Goal: Task Accomplishment & Management: Complete application form

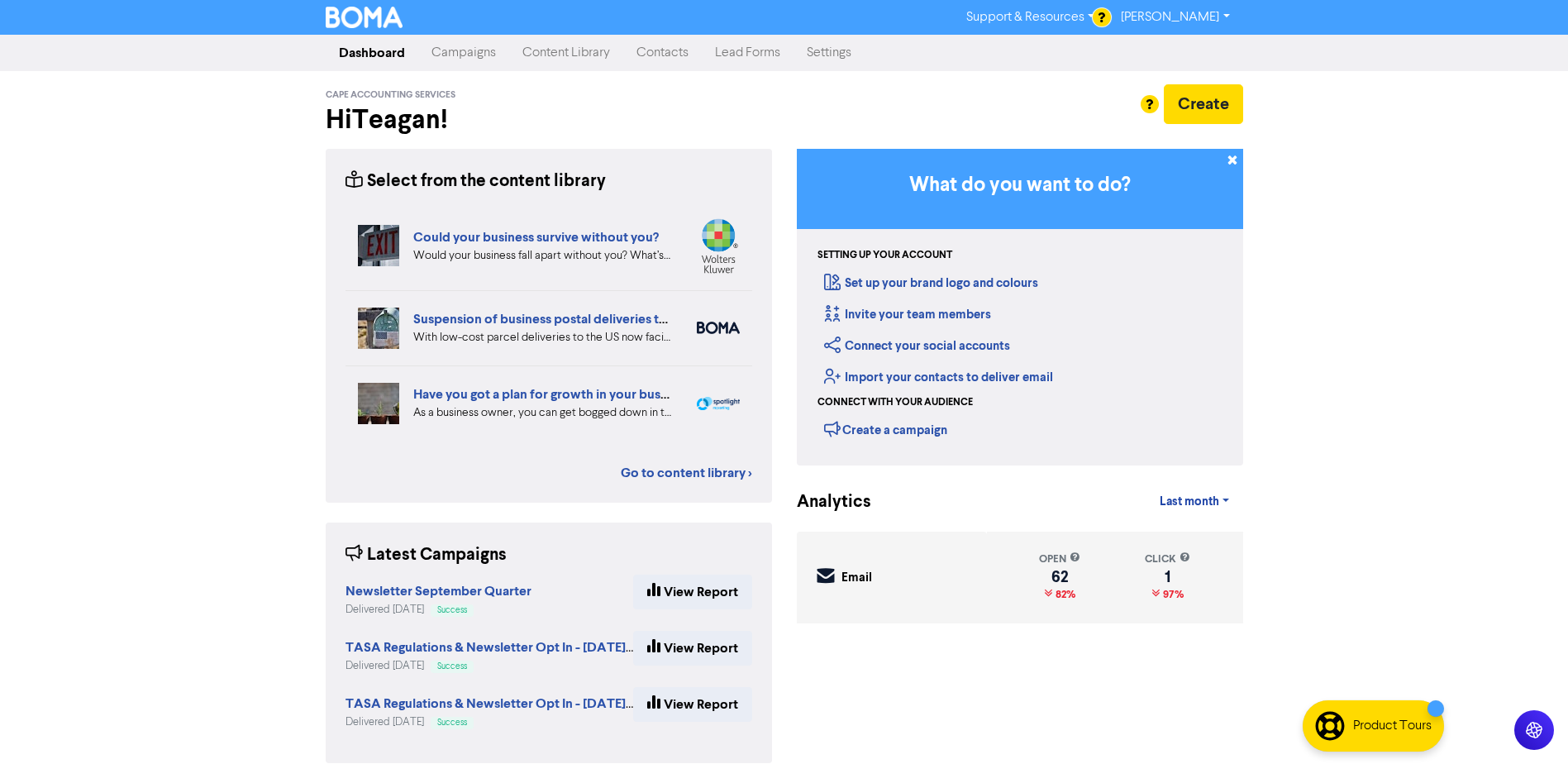
click at [659, 58] on link "Contacts" at bounding box center [662, 52] width 79 height 33
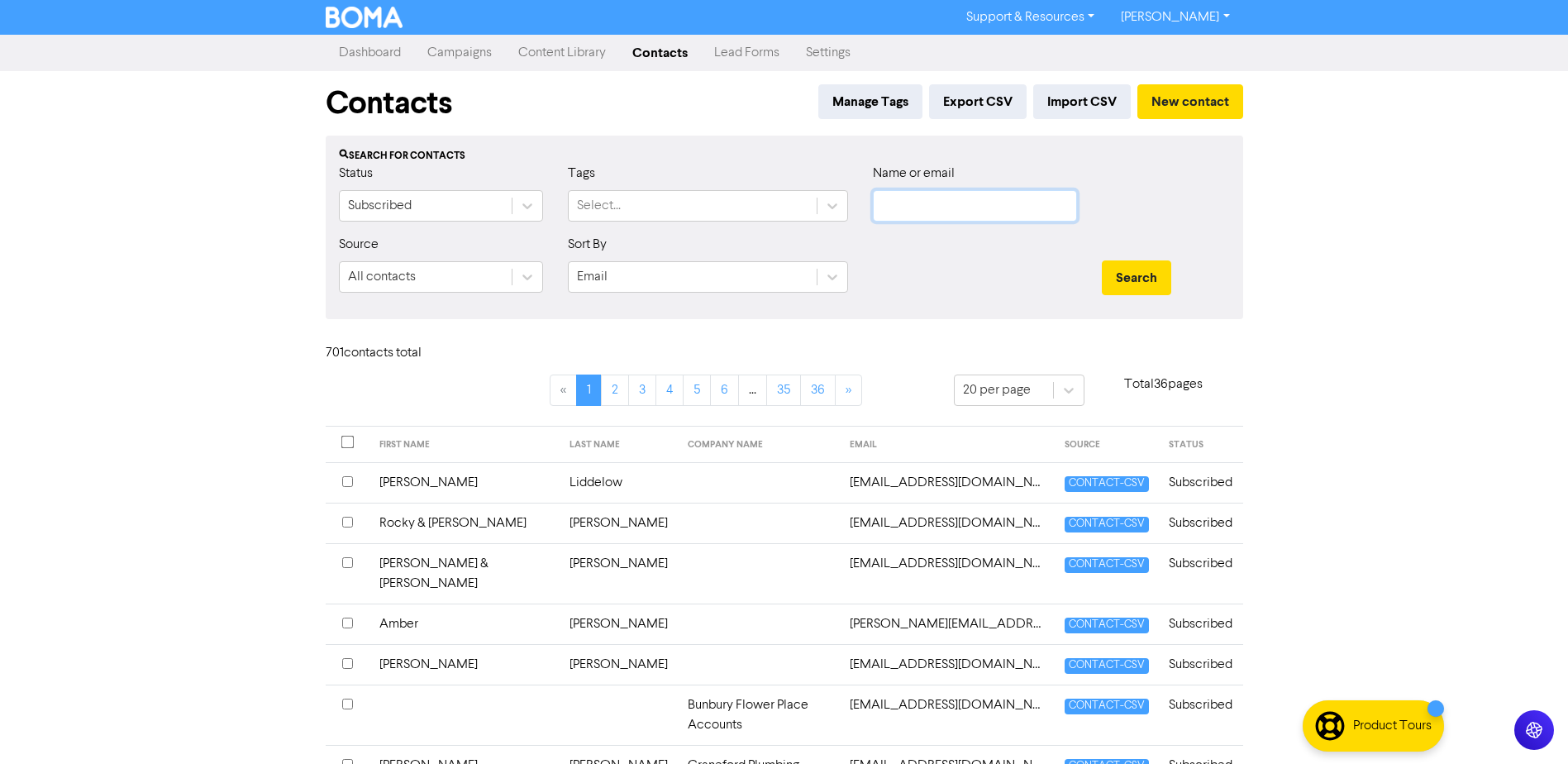
click at [984, 213] on input "text" at bounding box center [975, 205] width 204 height 31
type input "goslett"
click at [1102, 260] on button "Search" at bounding box center [1137, 277] width 69 height 35
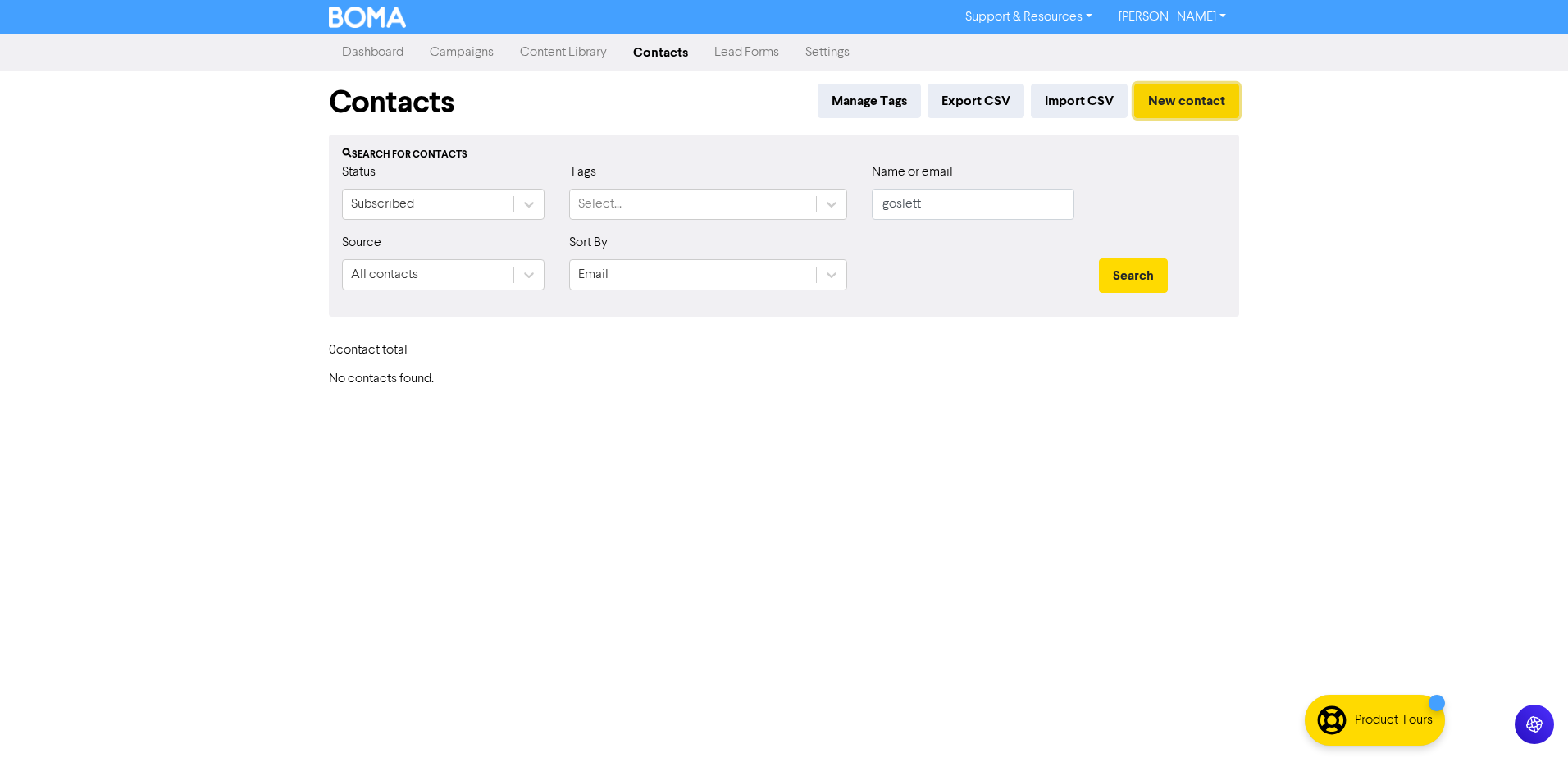
click at [1208, 93] on button "New contact" at bounding box center [1186, 100] width 105 height 34
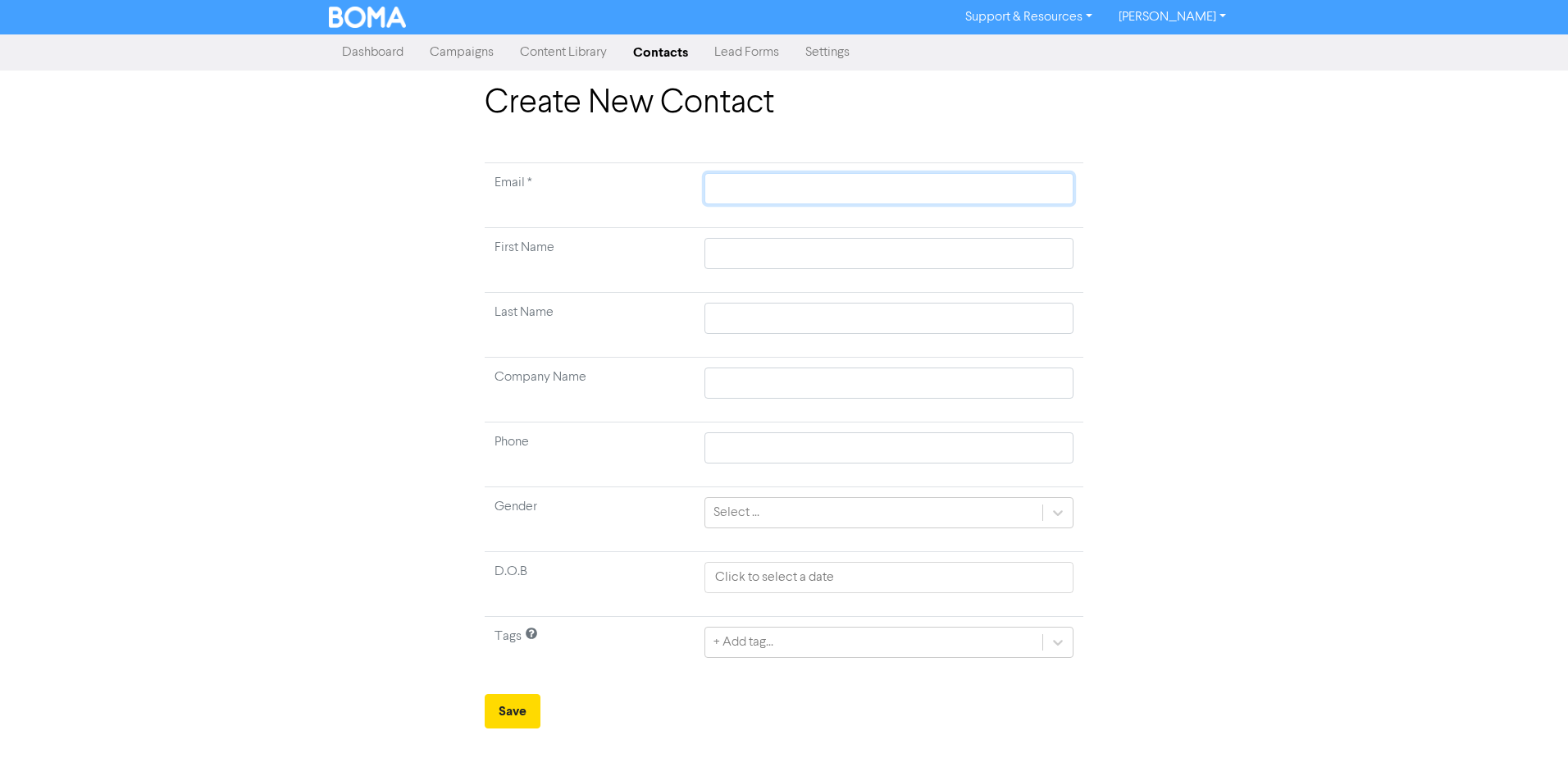
click at [847, 195] on input "text" at bounding box center [888, 188] width 369 height 31
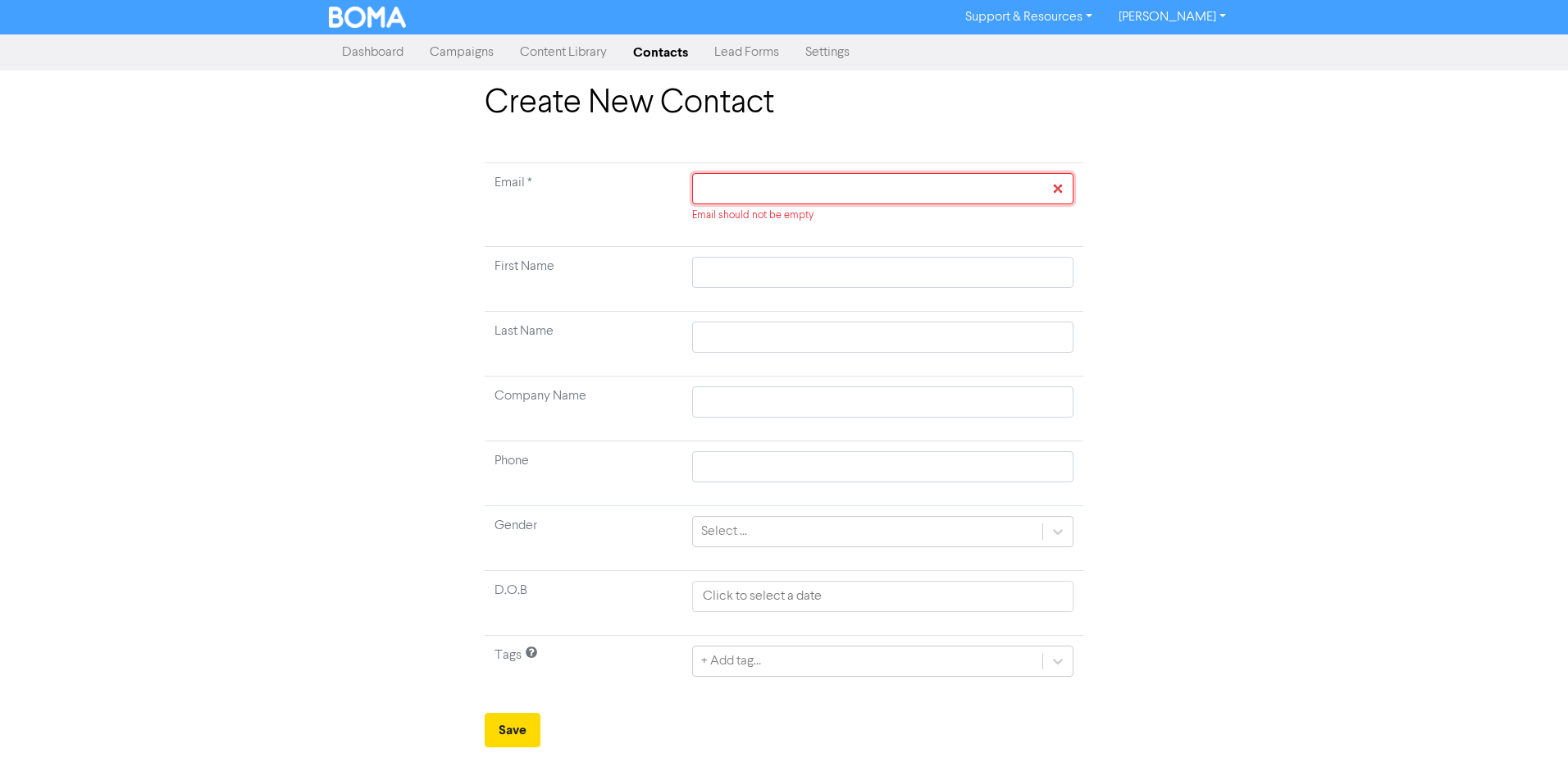
paste input "[EMAIL_ADDRESS][DOMAIN_NAME]"
type input "[EMAIL_ADDRESS][DOMAIN_NAME]"
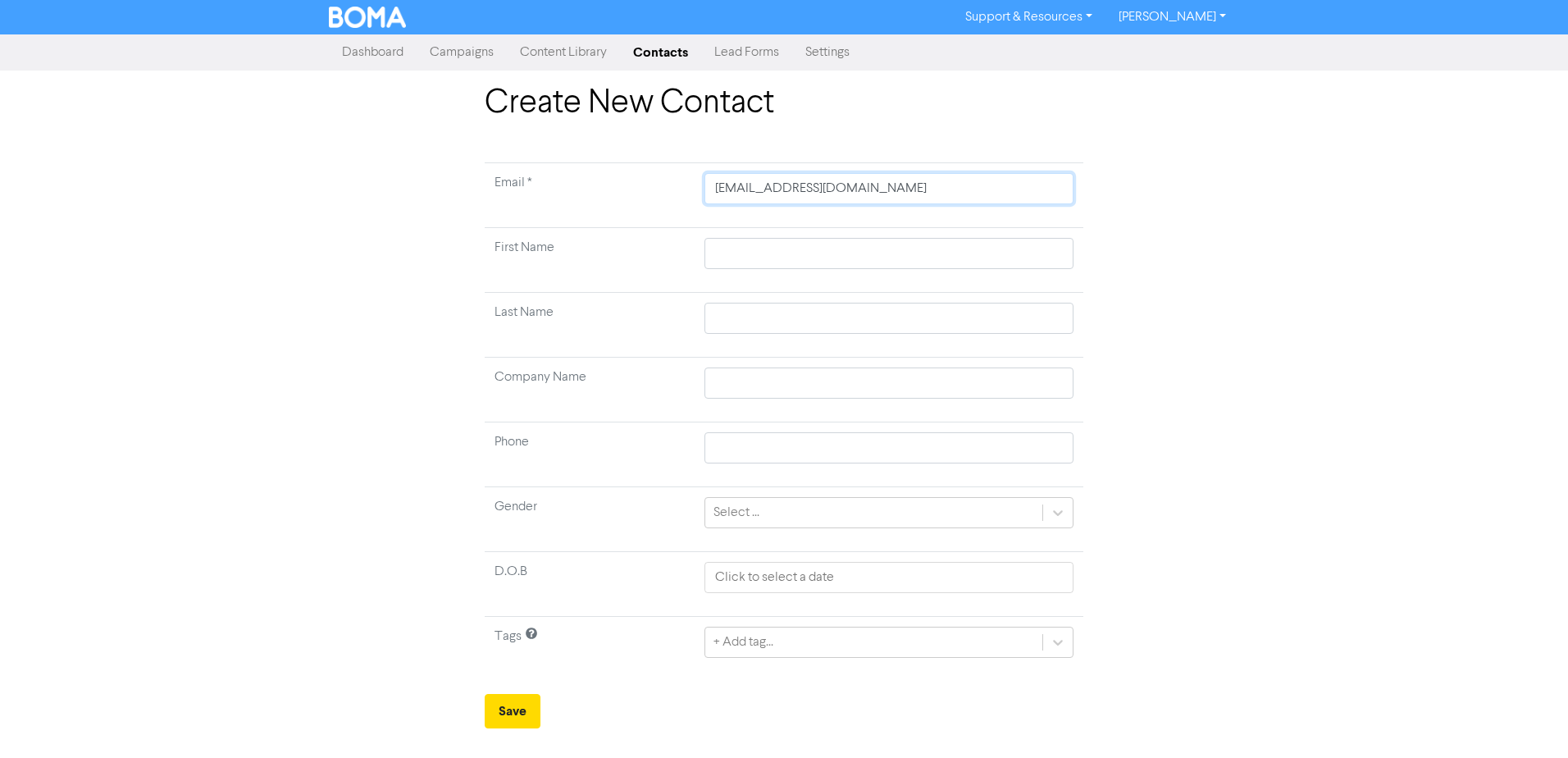
type input "[EMAIL_ADDRESS][DOMAIN_NAME]"
click at [1245, 255] on div "Create New Contact Email * [EMAIL_ADDRESS][DOMAIN_NAME] First Name Last Name Co…" at bounding box center [784, 406] width 935 height 644
click at [790, 258] on input "text" at bounding box center [888, 253] width 369 height 31
type input "E"
type input "El"
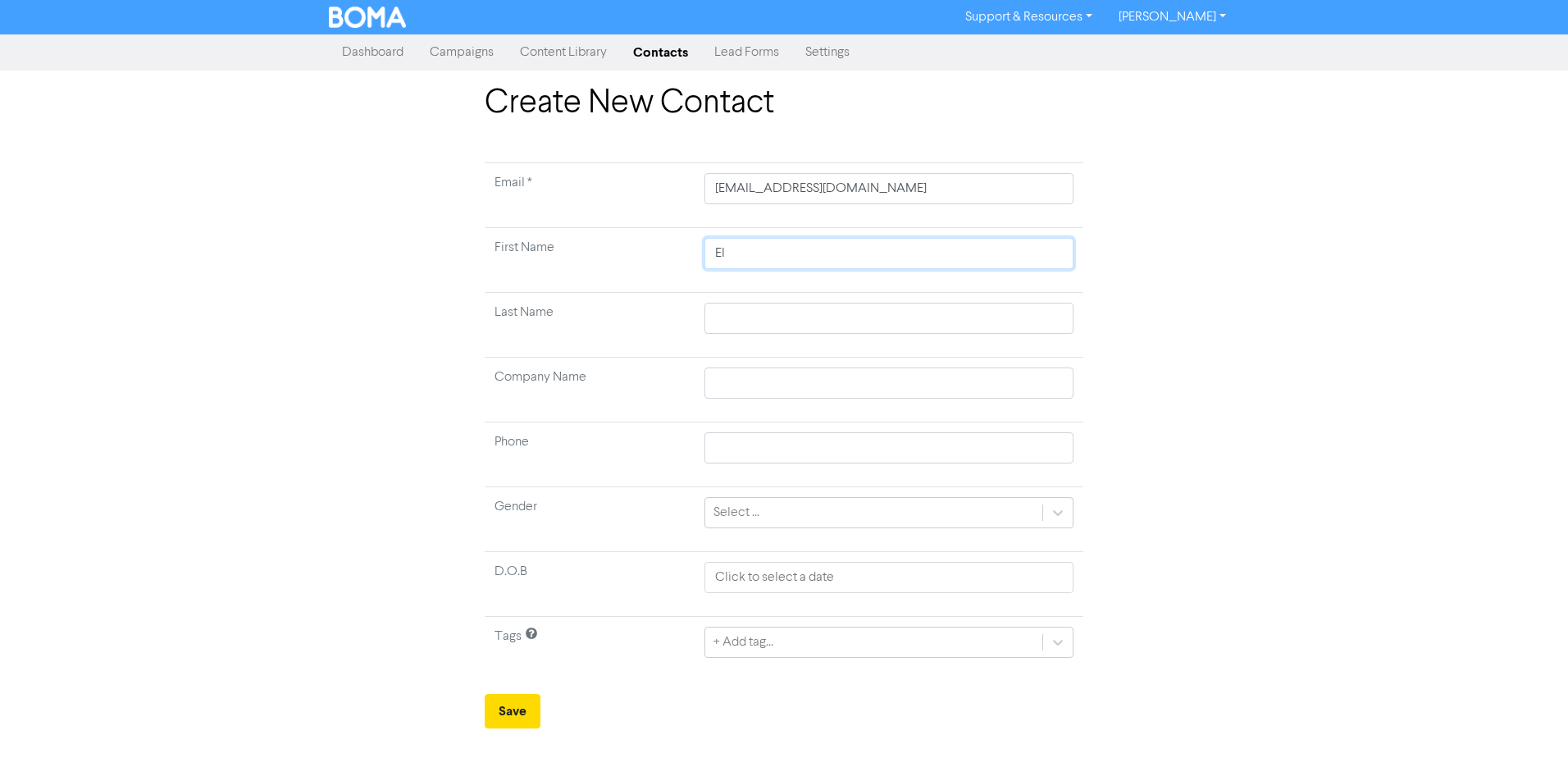
type input "Ela"
type input "Elar"
type input "Elard"
type input "Elardu"
type input "Elardus"
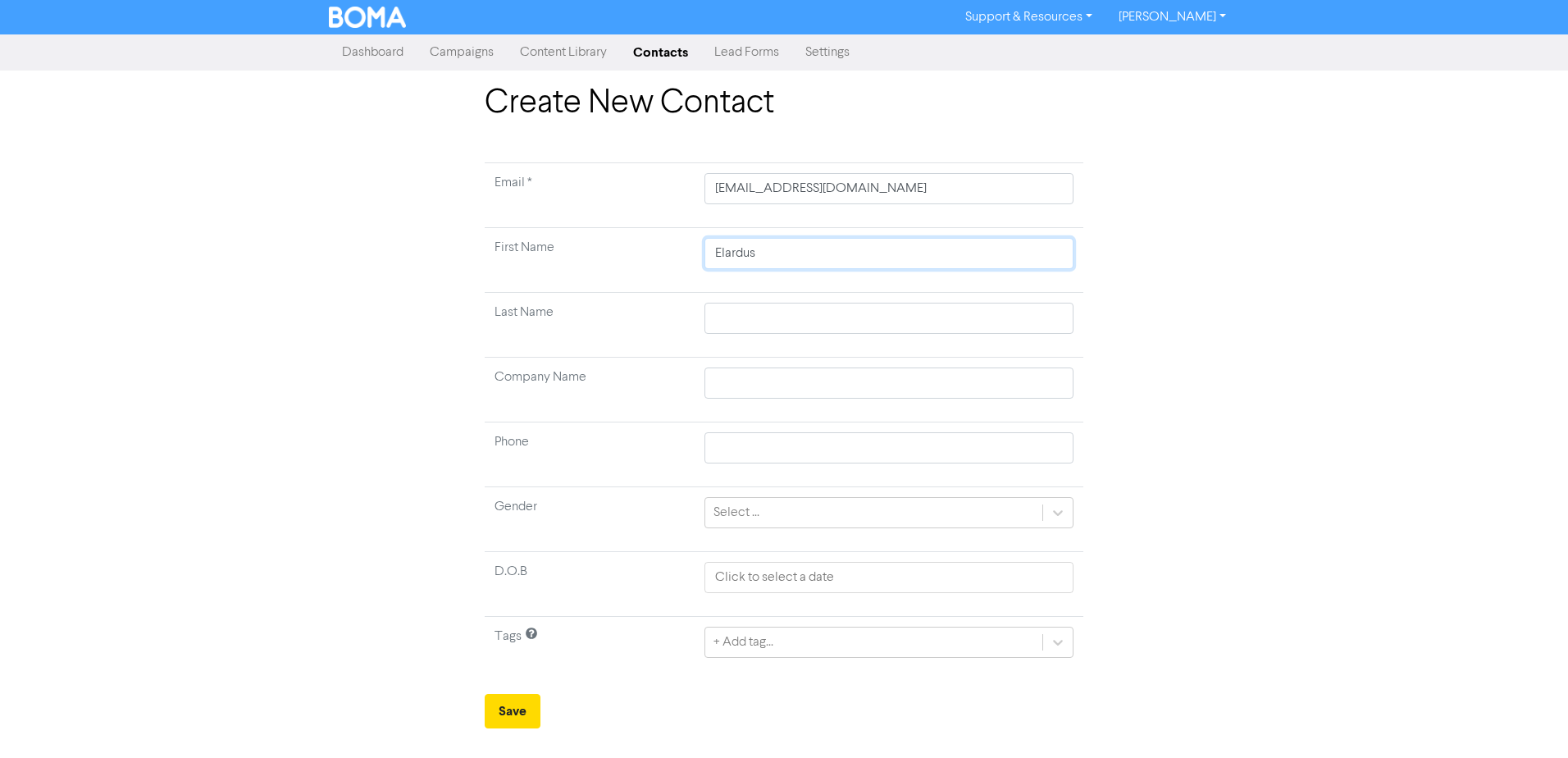
type input "Elardus"
type input "G"
type input "Go"
type input "Gos"
type input "Gosl"
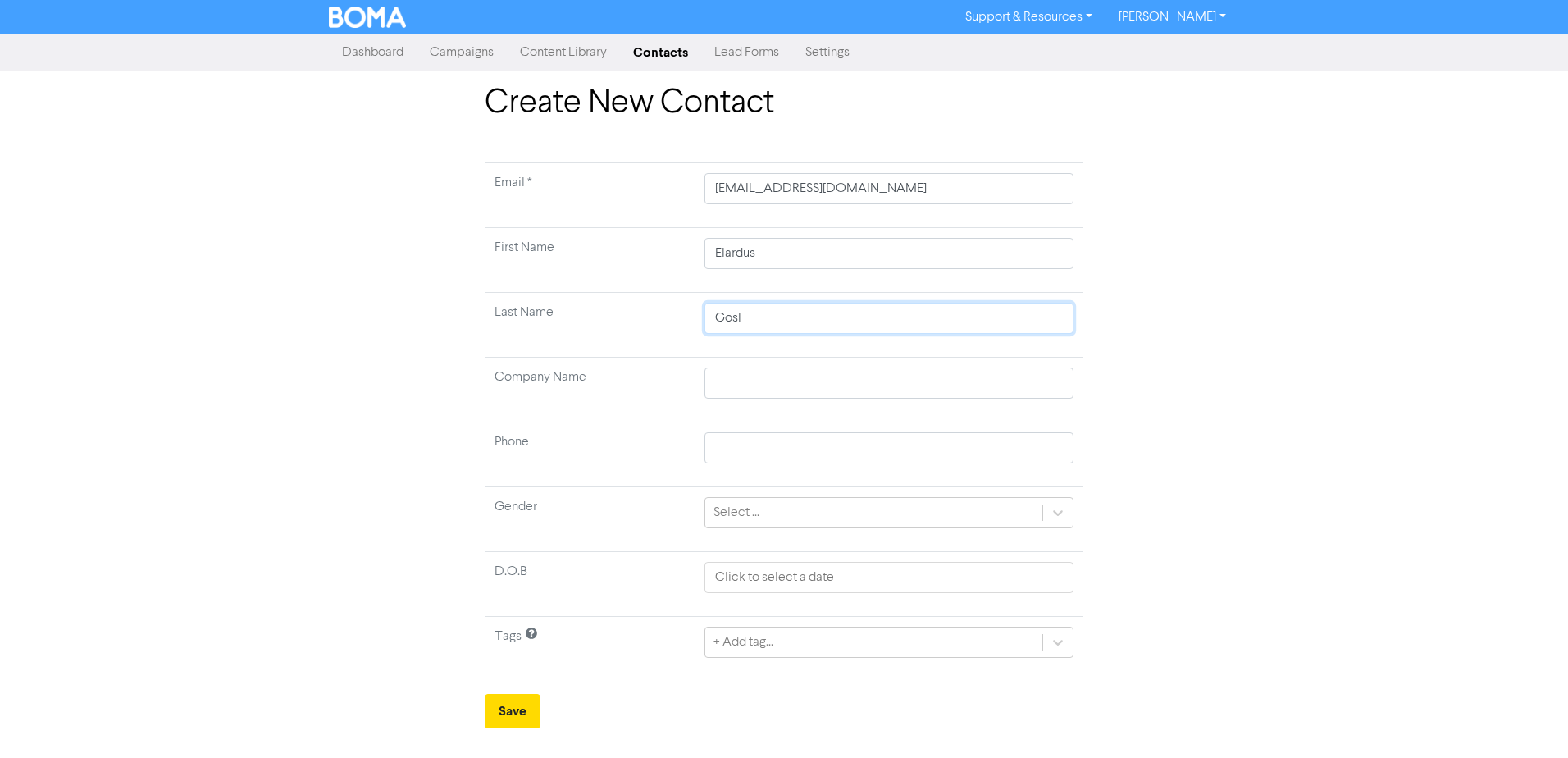
type input "Gosle"
type input "Goslet"
type input "Goslett"
click at [1051, 644] on div "+ Add tag..." at bounding box center [888, 642] width 369 height 31
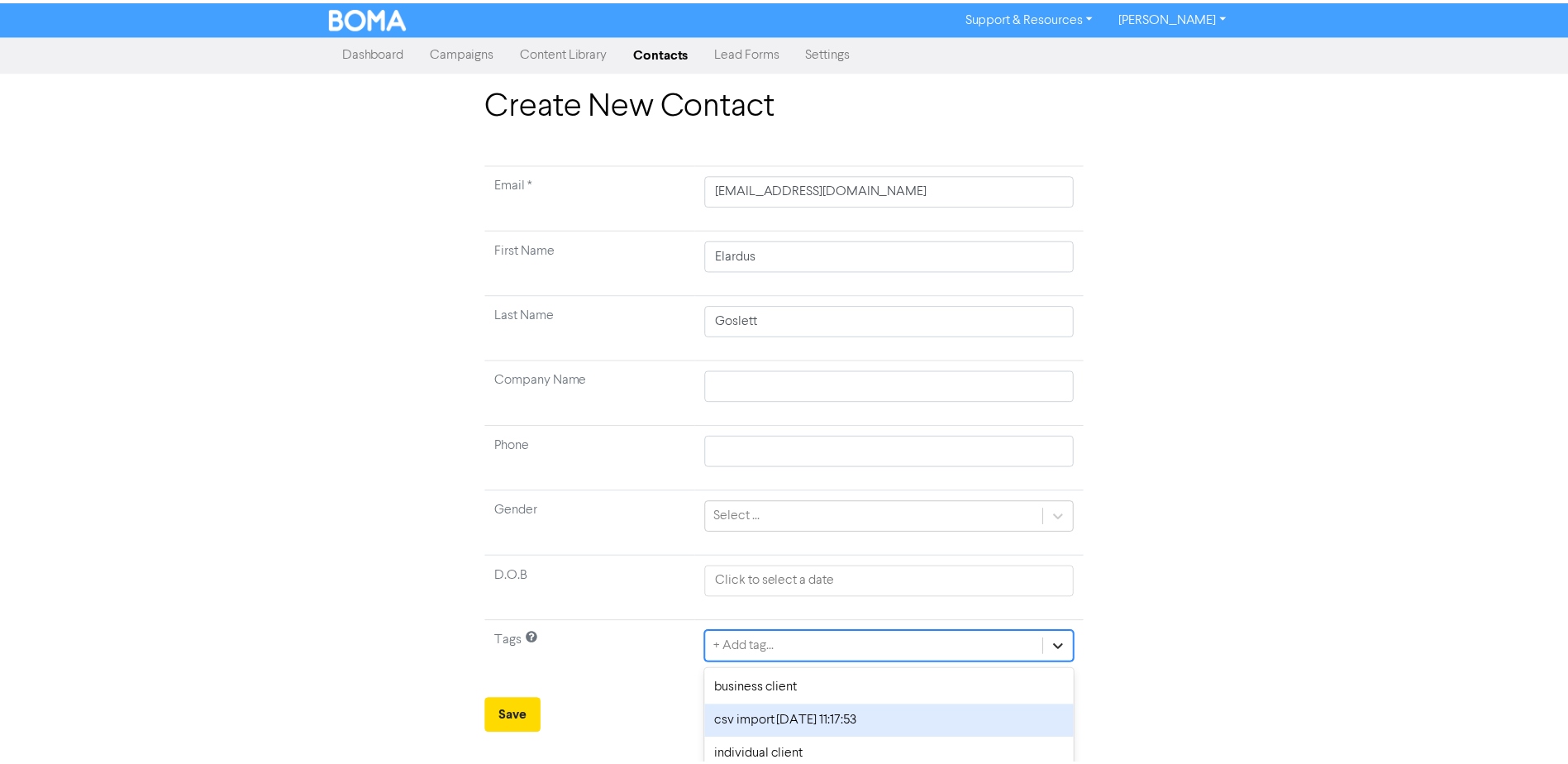
scroll to position [78, 0]
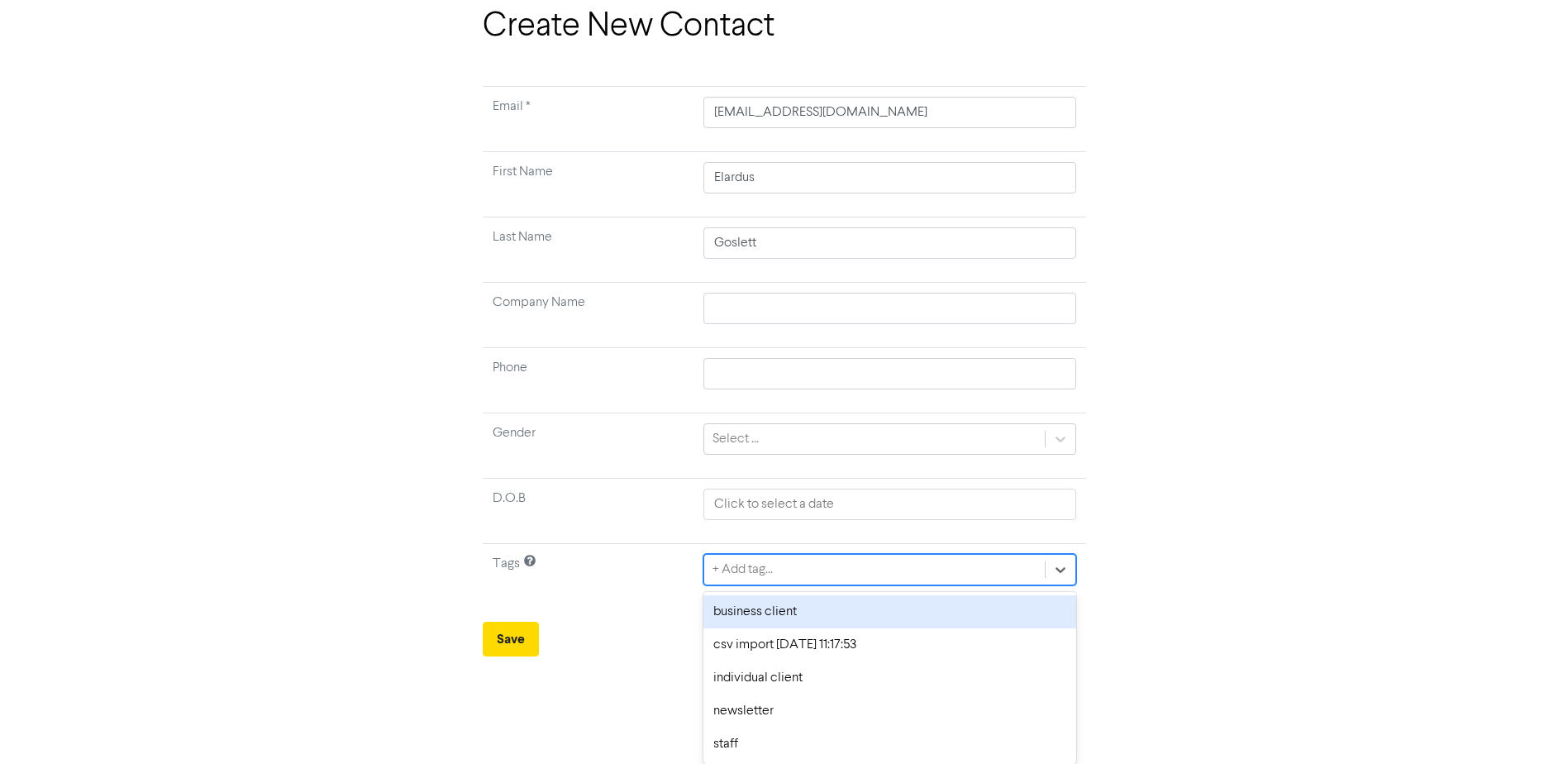
click at [826, 622] on div "business client" at bounding box center [889, 611] width 372 height 33
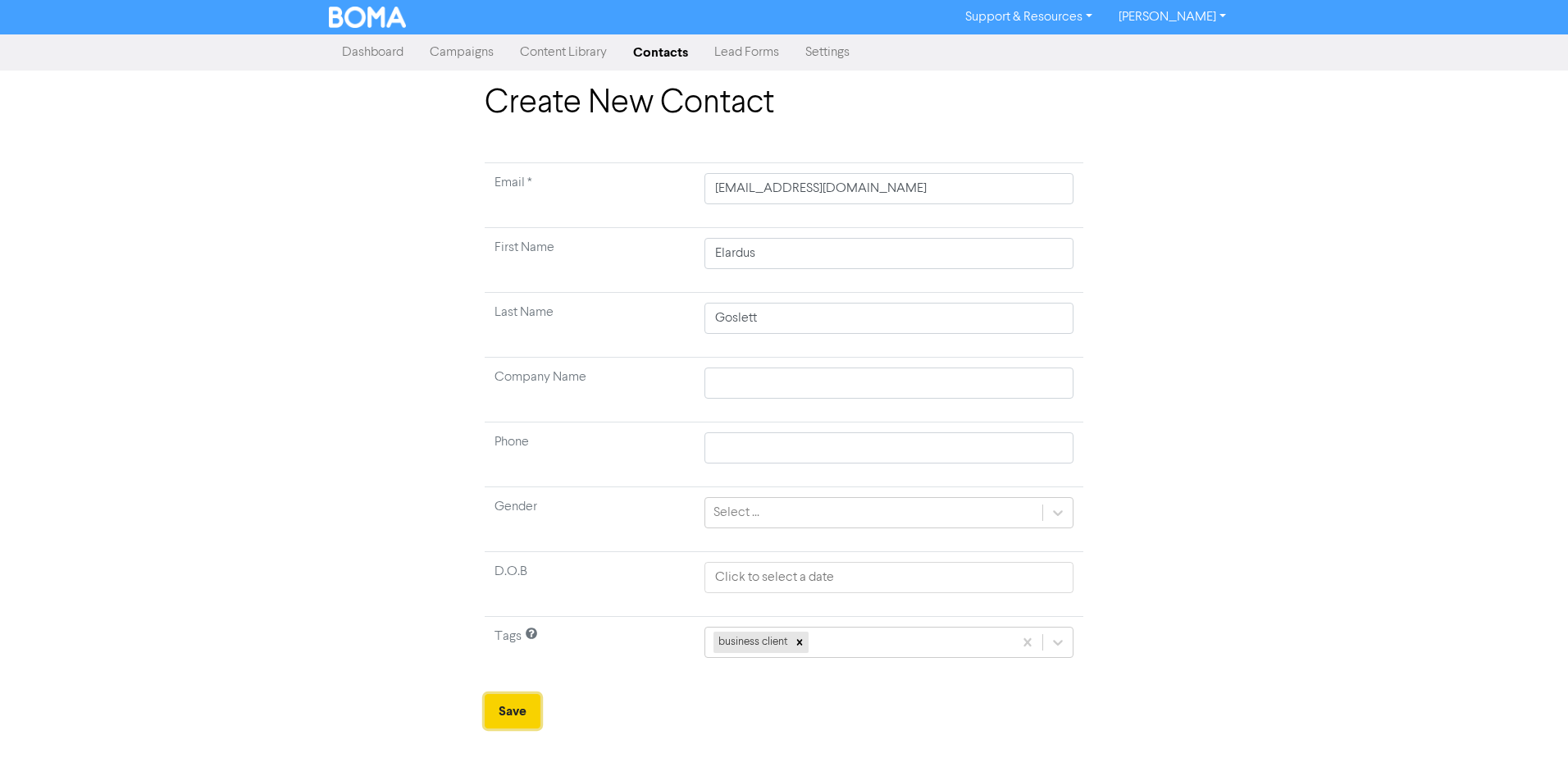
click at [506, 706] on button "Save" at bounding box center [512, 710] width 55 height 34
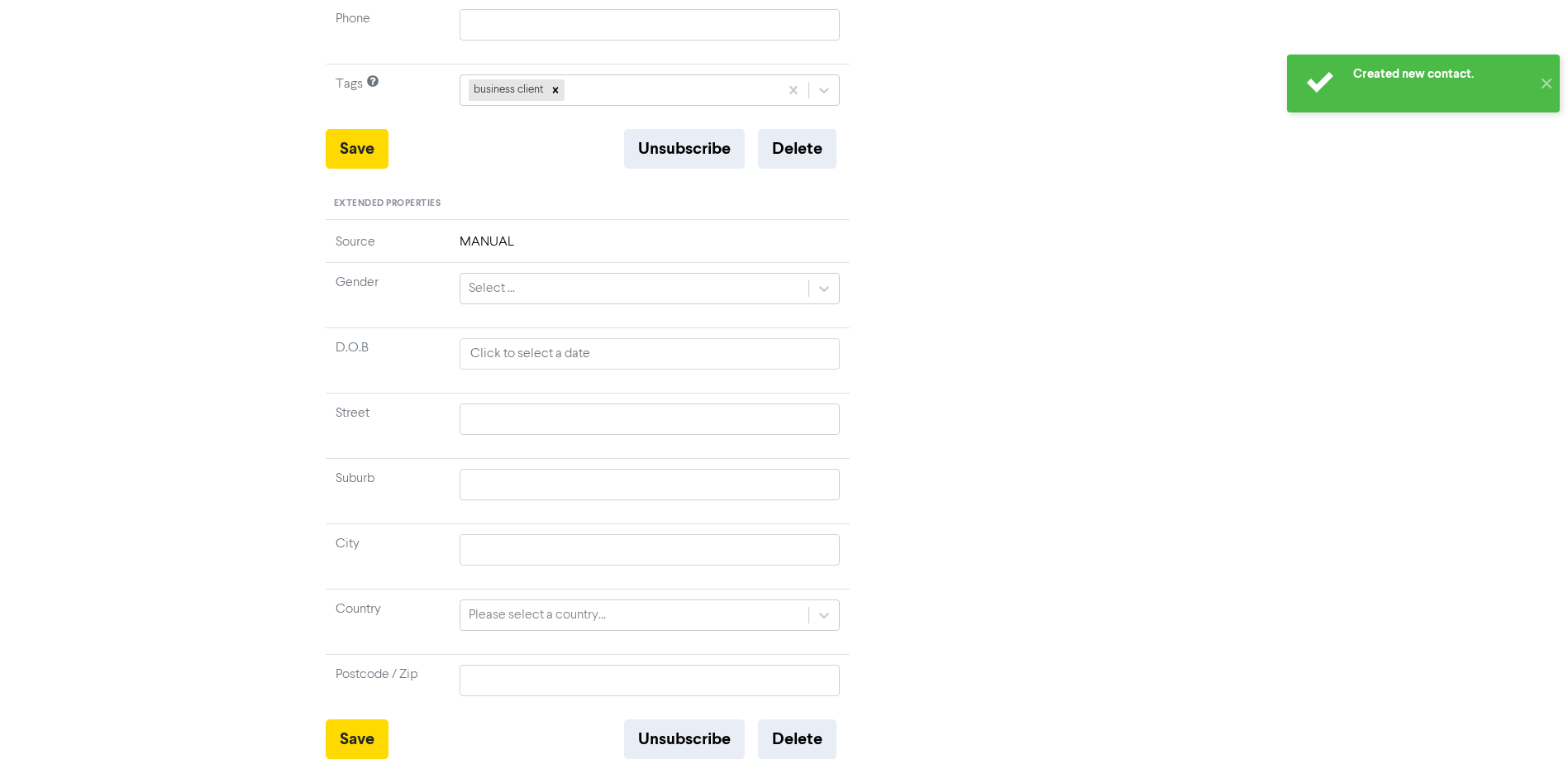
scroll to position [455, 0]
click at [348, 150] on button "Save" at bounding box center [357, 146] width 63 height 40
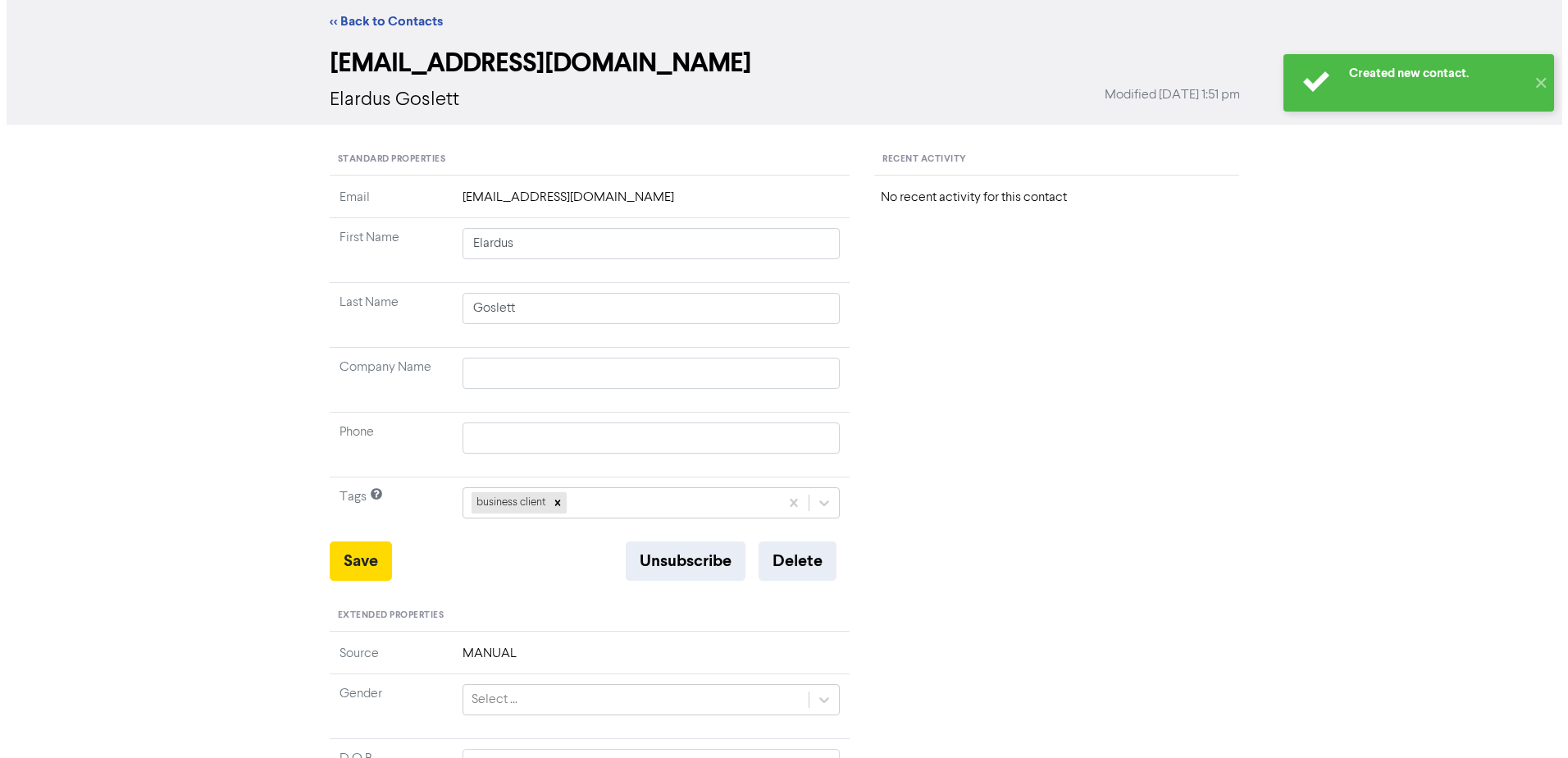
scroll to position [0, 0]
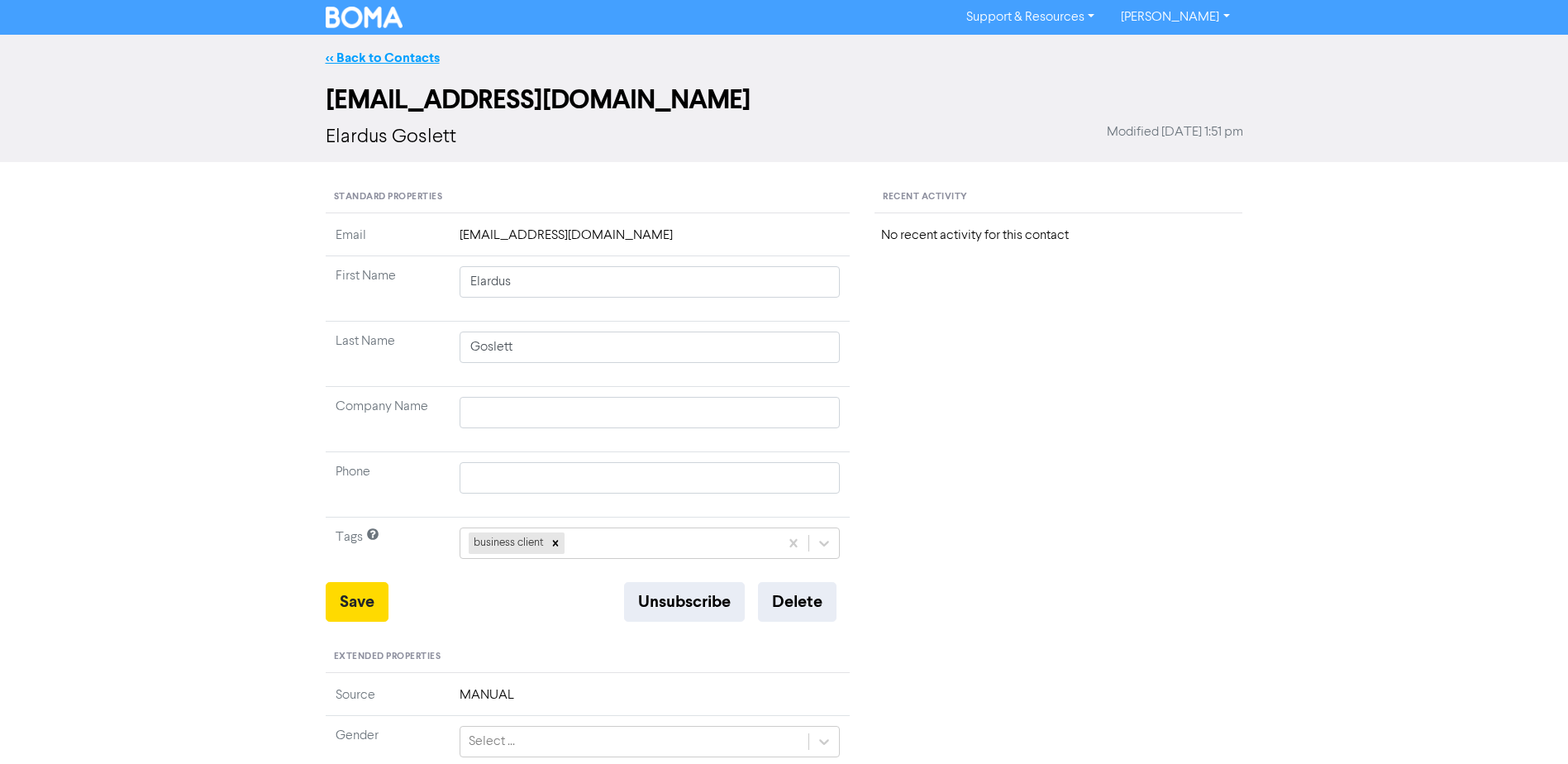
click at [390, 52] on link "<< Back to Contacts" at bounding box center [382, 58] width 114 height 17
